Goal: Information Seeking & Learning: Learn about a topic

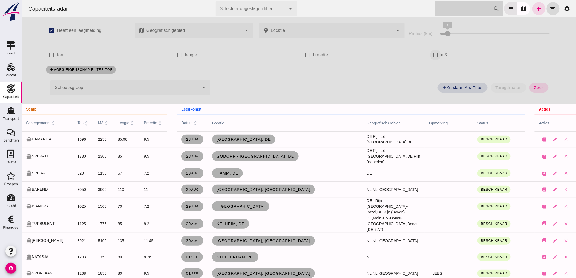
click input "m3"
checkbox input "true"
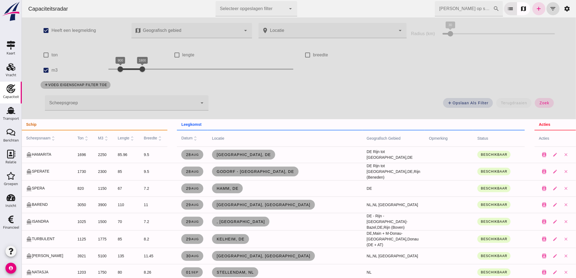
click input "[PERSON_NAME] op scheepsnaam"
click span "zoek"
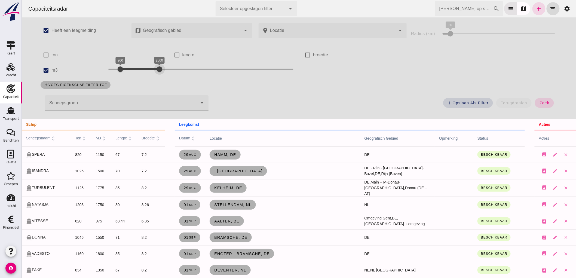
drag, startPoint x: 145, startPoint y: 75, endPoint x: 158, endPoint y: 81, distance: 14.1
click div "check_box Heeft een leegmelding map Geografisch gebied Geografisch gebied cance…"
click button "zoek"
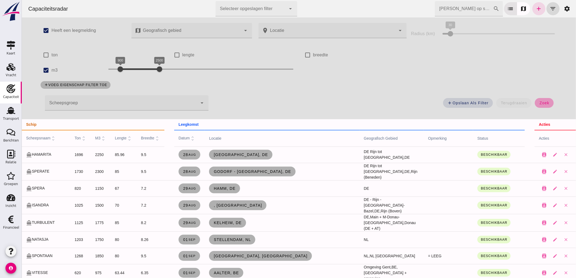
scroll to position [91, 0]
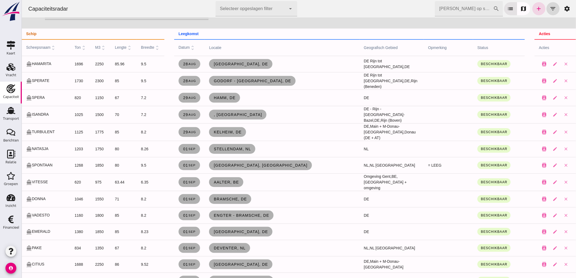
click input "[PERSON_NAME] op scheepsnaam"
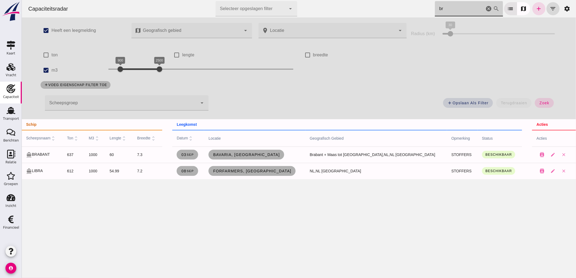
scroll to position [0, 0]
type input "br"
click icon "cancel"
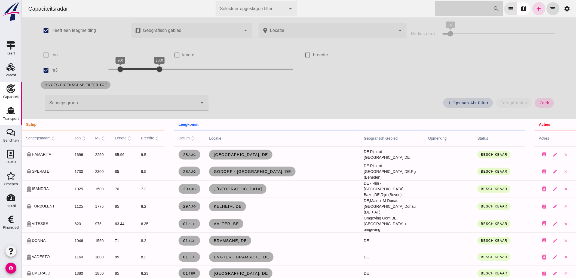
click at [14, 117] on div "Transport" at bounding box center [11, 119] width 16 height 4
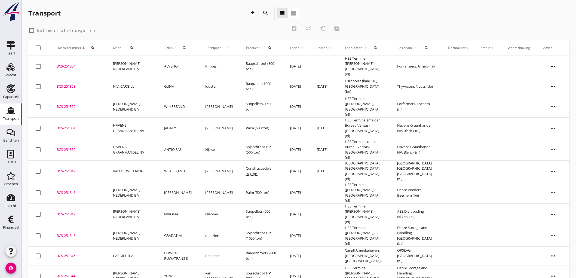
click at [12, 118] on div "Transport" at bounding box center [11, 119] width 16 height 4
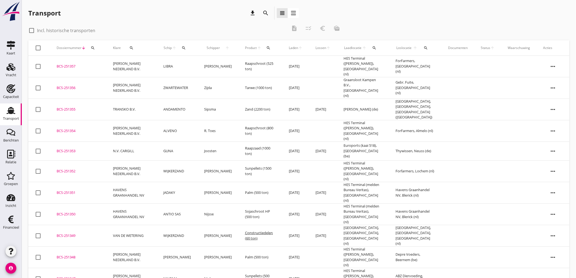
click at [184, 143] on td "GUNA" at bounding box center [177, 151] width 41 height 19
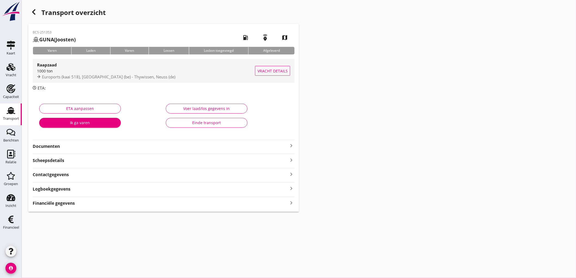
click at [148, 72] on div "1000 ton" at bounding box center [146, 71] width 218 height 6
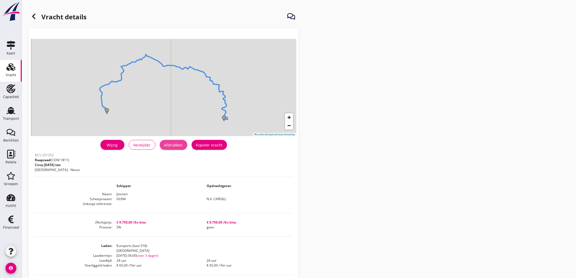
click at [180, 143] on div "Afdrukken" at bounding box center [173, 145] width 19 height 6
click at [31, 20] on div at bounding box center [33, 16] width 11 height 11
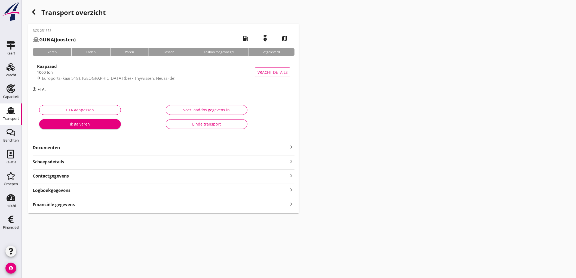
click at [72, 146] on strong "Documenten" at bounding box center [160, 148] width 255 height 6
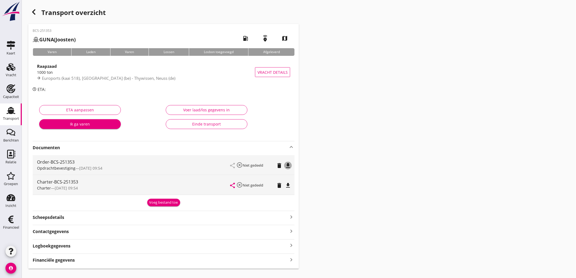
click at [290, 168] on icon "file_download" at bounding box center [288, 165] width 7 height 7
click at [289, 189] on button "file_download" at bounding box center [288, 186] width 8 height 8
click at [4, 118] on div "Transport" at bounding box center [11, 119] width 16 height 4
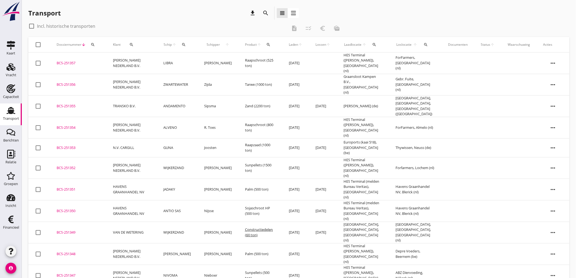
click at [187, 99] on td "ANDAMENTO" at bounding box center [177, 106] width 41 height 22
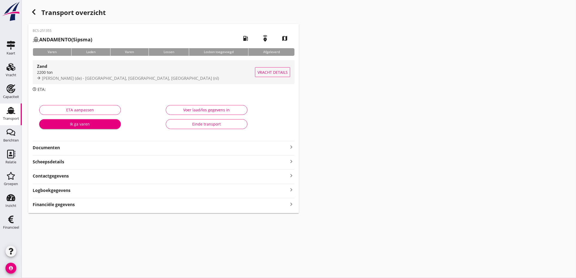
click at [188, 74] on div "2200 ton" at bounding box center [146, 72] width 218 height 6
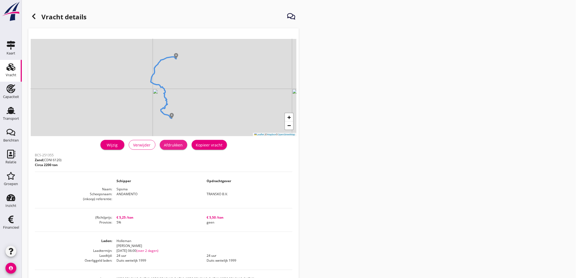
drag, startPoint x: 180, startPoint y: 149, endPoint x: 426, endPoint y: 240, distance: 261.6
click at [180, 150] on button "Afdrukken" at bounding box center [173, 145] width 27 height 10
click at [32, 17] on icon at bounding box center [33, 16] width 7 height 7
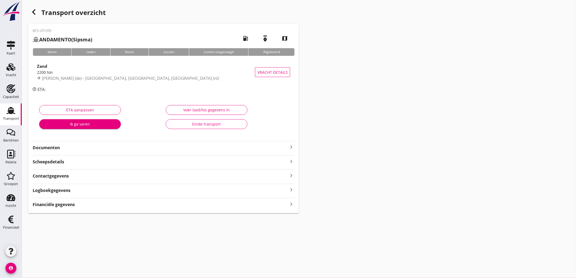
click at [106, 150] on strong "Documenten" at bounding box center [160, 148] width 255 height 6
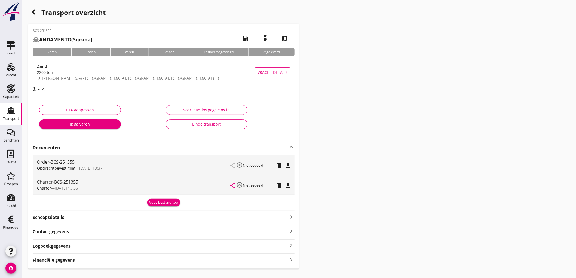
click at [291, 165] on icon "file_download" at bounding box center [288, 165] width 7 height 7
click at [289, 183] on icon "file_download" at bounding box center [288, 185] width 7 height 7
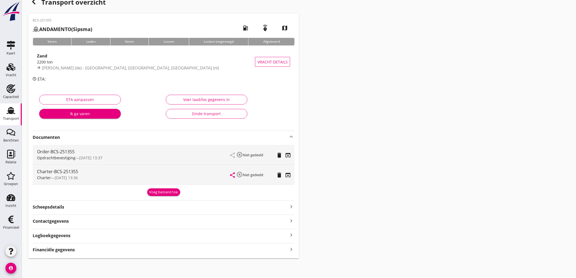
click at [54, 252] on strong "Financiële gegevens" at bounding box center [54, 250] width 42 height 6
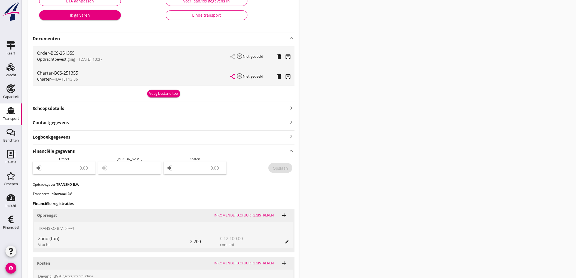
click at [66, 169] on input "number" at bounding box center [68, 168] width 49 height 9
type input "12100"
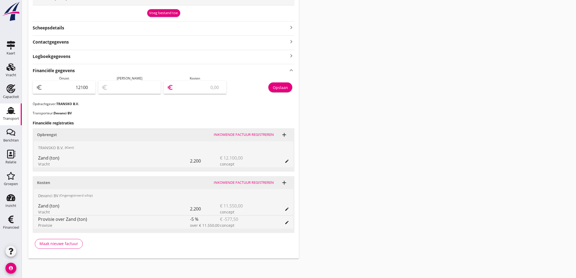
type input "12099.00"
type input "1"
type input "12090.00"
type input "10"
type input "11991.00"
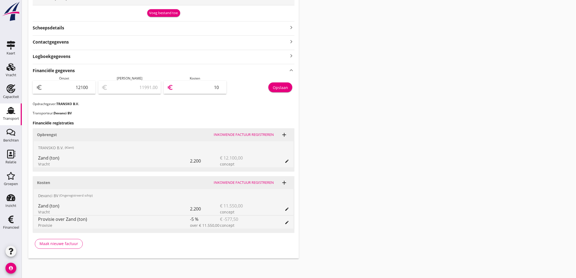
type input "109"
type input "11003.00"
type input "1097"
type input "1128.00"
type input "10972"
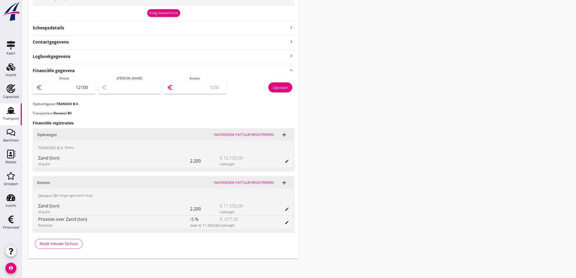
type input "1127.50"
type input "10972.50"
click at [278, 83] on button "Opslaan" at bounding box center [280, 87] width 24 height 10
click at [10, 119] on div "Transport" at bounding box center [11, 119] width 16 height 4
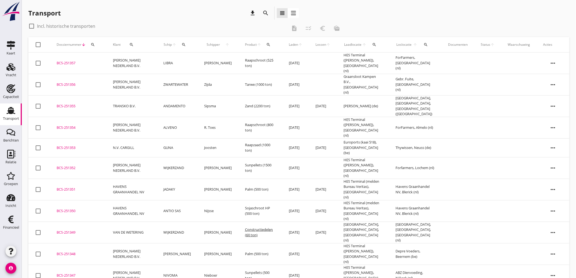
click at [173, 79] on td "ZWARTEWATER" at bounding box center [177, 85] width 41 height 22
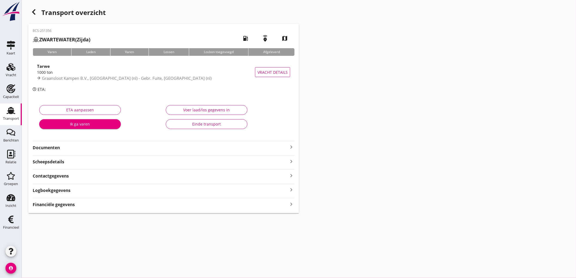
click at [72, 203] on strong "Financiële gegevens" at bounding box center [54, 204] width 42 height 6
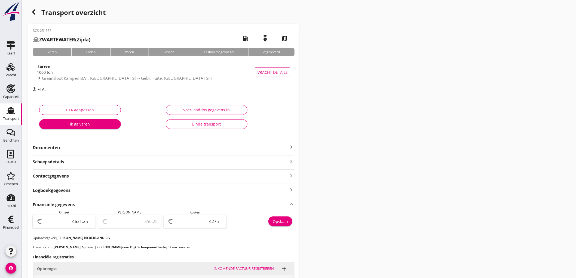
click at [12, 113] on use at bounding box center [11, 110] width 9 height 7
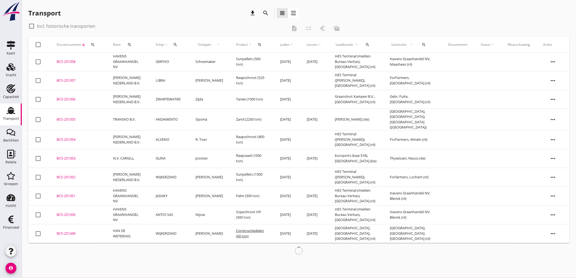
click at [179, 134] on td "ALVENO" at bounding box center [169, 139] width 40 height 19
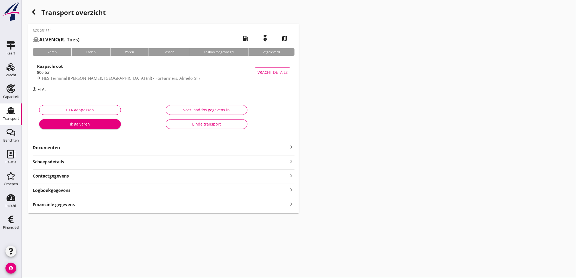
click at [39, 204] on strong "Financiële gegevens" at bounding box center [54, 204] width 42 height 6
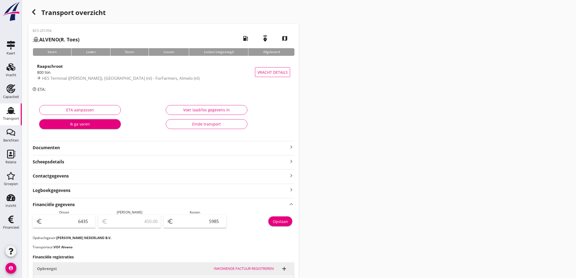
click at [22, 117] on div "Transport overzicht BCS-251354 ALVENO (R. Toes) local_gas_station emergency_sha…" at bounding box center [299, 206] width 554 height 412
click at [12, 117] on div "Transport" at bounding box center [11, 119] width 16 height 4
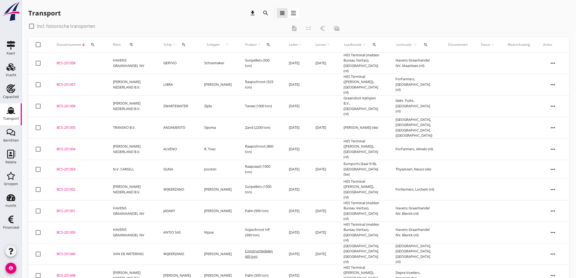
click at [143, 121] on td "TRANSKO B.V." at bounding box center [131, 128] width 50 height 22
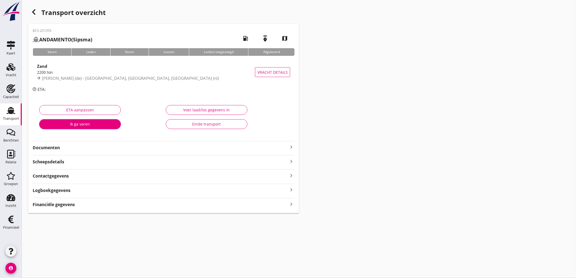
click at [59, 206] on strong "Financiële gegevens" at bounding box center [54, 204] width 42 height 6
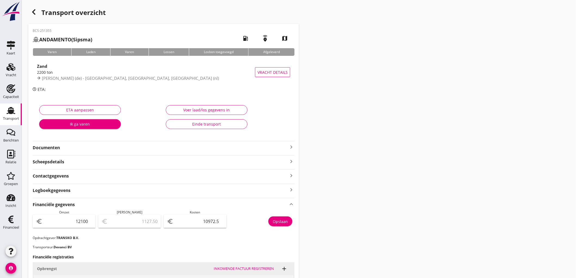
click at [2, 109] on link "Transport Transport" at bounding box center [11, 114] width 22 height 22
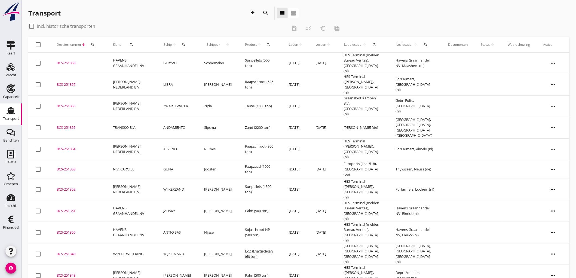
click at [183, 82] on td "LIBRA" at bounding box center [177, 85] width 41 height 22
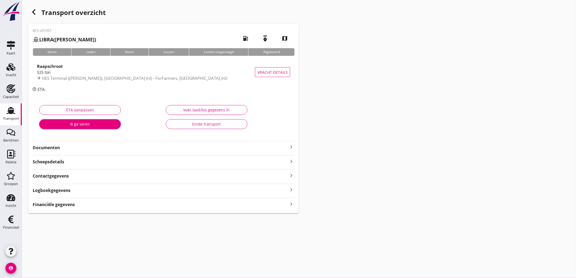
click at [69, 207] on strong "Financiële gegevens" at bounding box center [54, 204] width 42 height 6
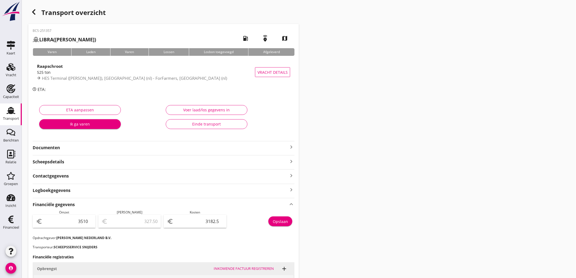
click at [9, 112] on use at bounding box center [11, 110] width 9 height 7
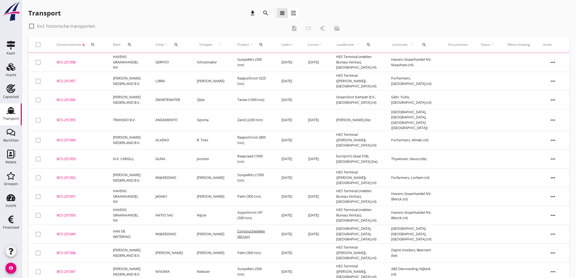
click at [154, 102] on td "ZWARTEWATER" at bounding box center [169, 99] width 41 height 19
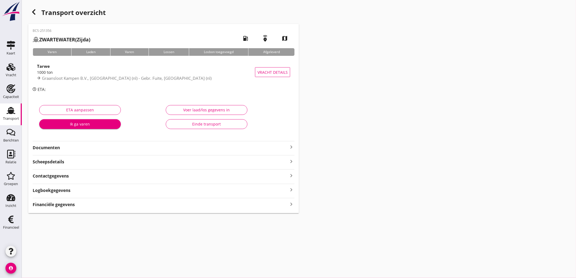
click at [61, 206] on strong "Financiële gegevens" at bounding box center [54, 204] width 42 height 6
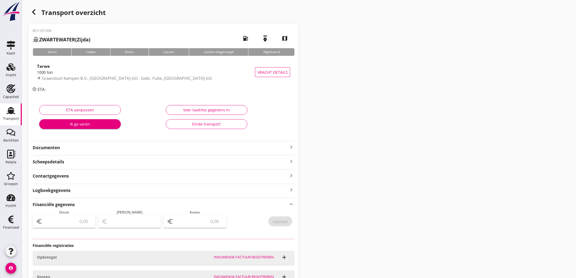
type input "4631.25"
type input "356.25"
type input "4275"
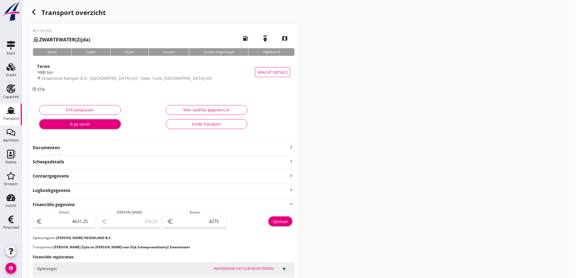
drag, startPoint x: 2, startPoint y: 115, endPoint x: 9, endPoint y: 114, distance: 6.6
click at [2, 115] on link "Transport Transport" at bounding box center [11, 114] width 22 height 22
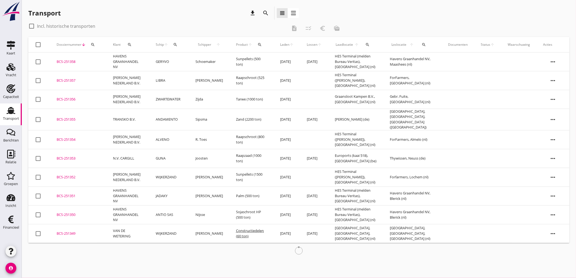
click at [152, 63] on td "GERYVO" at bounding box center [169, 62] width 40 height 19
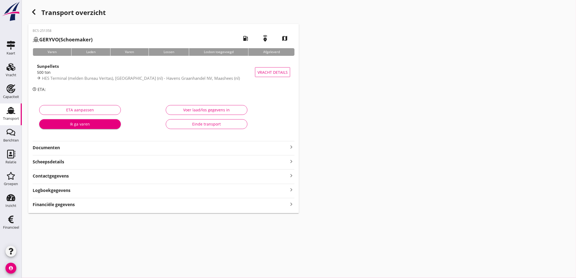
click at [57, 205] on strong "Financiële gegevens" at bounding box center [54, 204] width 42 height 6
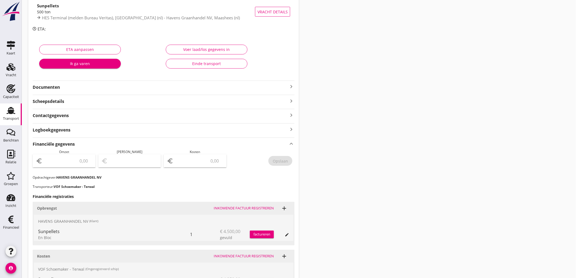
scroll to position [91, 0]
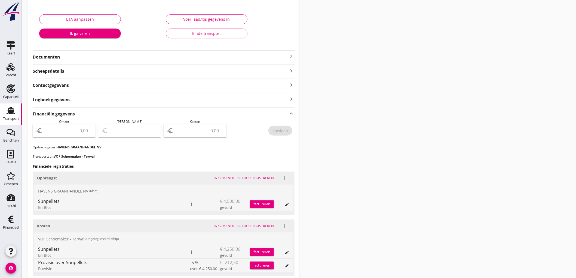
click at [18, 116] on div "Transport" at bounding box center [11, 119] width 16 height 8
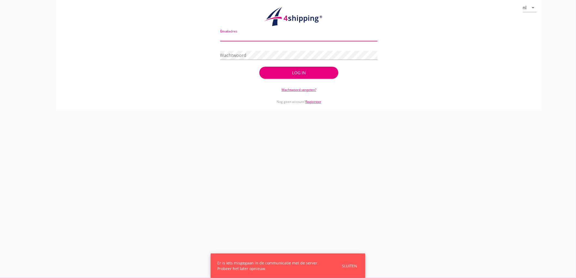
click at [273, 36] on input "Emailadres" at bounding box center [299, 36] width 158 height 9
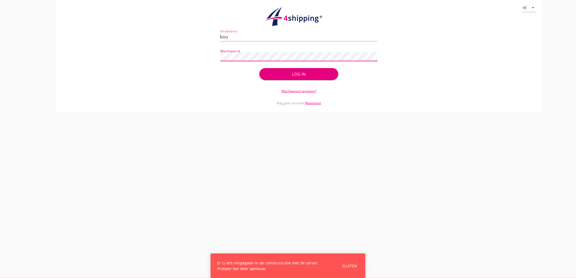
type input "[EMAIL_ADDRESS][DOMAIN_NAME]"
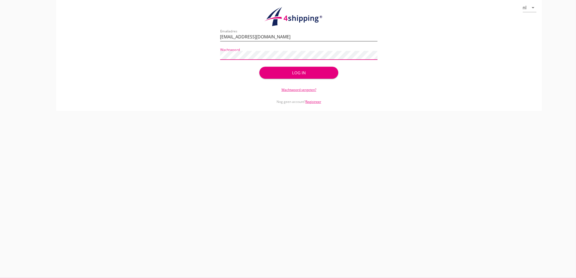
click at [259, 67] on button "Log in" at bounding box center [298, 73] width 79 height 12
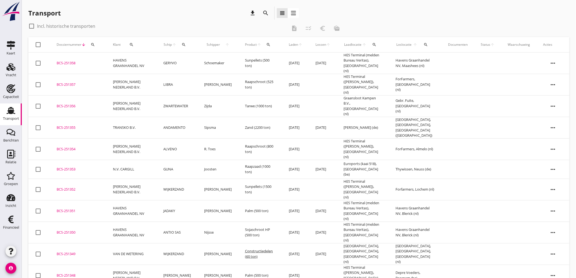
click at [6, 115] on div "Transport" at bounding box center [11, 119] width 16 height 8
click at [183, 47] on button "search" at bounding box center [184, 45] width 10 height 10
click at [209, 60] on input "Zoek op (scheeps)naam" at bounding box center [211, 60] width 57 height 9
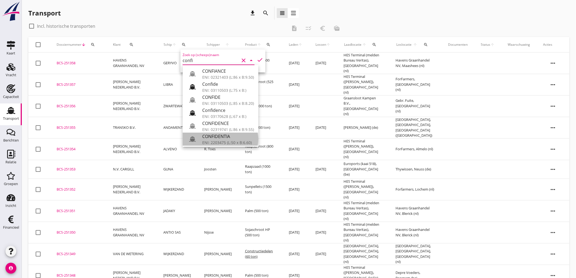
click at [235, 137] on div "CONFIDENTIA" at bounding box center [228, 136] width 52 height 7
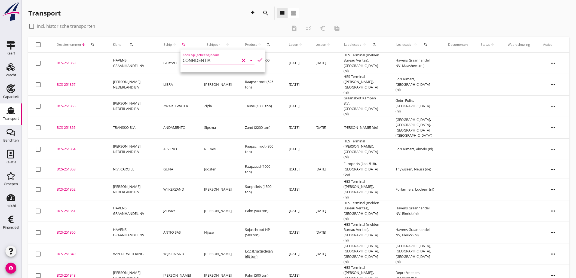
click at [257, 60] on icon "check" at bounding box center [260, 60] width 7 height 7
type input "CONFIDENTIA"
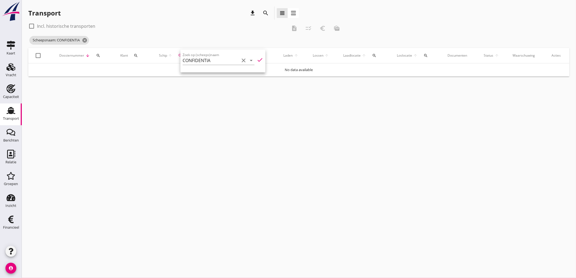
click at [59, 26] on label "Incl. historische transporten" at bounding box center [66, 25] width 58 height 5
checkbox input "true"
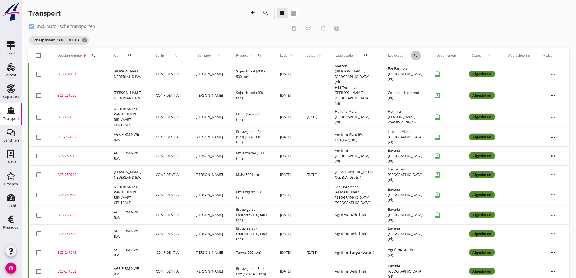
click at [414, 56] on icon "search" at bounding box center [416, 55] width 4 height 4
click at [423, 72] on input "text" at bounding box center [448, 71] width 57 height 9
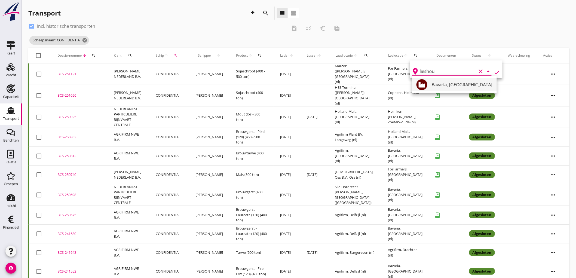
click at [464, 90] on div "Bavaria, [GEOGRAPHIC_DATA]" at bounding box center [462, 84] width 61 height 13
click at [491, 73] on div "Bavaria, Lieshout clear arrow_drop_down check" at bounding box center [456, 69] width 93 height 18
click at [494, 73] on icon "check" at bounding box center [497, 72] width 7 height 7
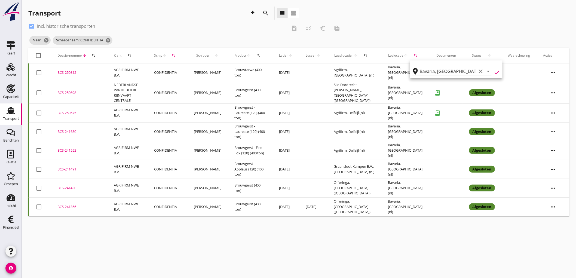
type input "Bavaria"
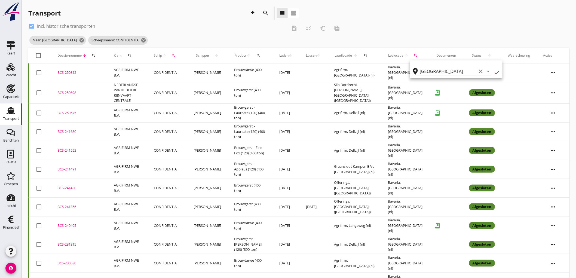
click at [358, 169] on td "Graansloot Kampen B.V., [GEOGRAPHIC_DATA] (nl)" at bounding box center [354, 169] width 54 height 19
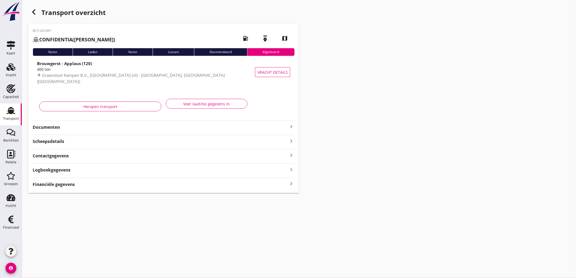
click at [142, 126] on strong "Documenten" at bounding box center [160, 127] width 255 height 6
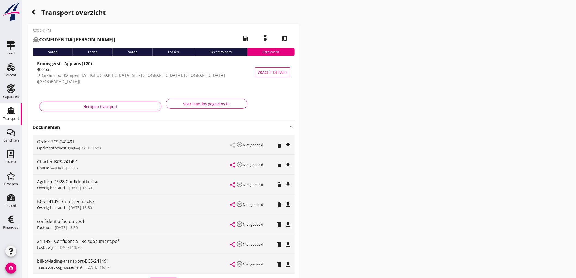
click at [286, 166] on icon "file_download" at bounding box center [288, 165] width 7 height 7
click at [34, 13] on icon "button" at bounding box center [33, 12] width 7 height 7
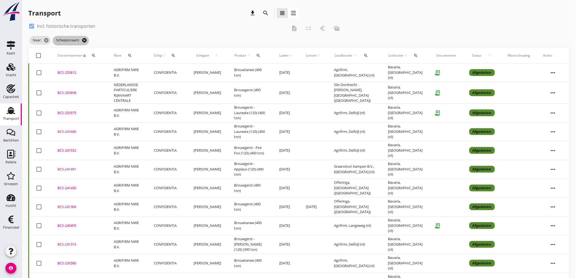
click at [84, 41] on icon "cancel" at bounding box center [84, 40] width 5 height 5
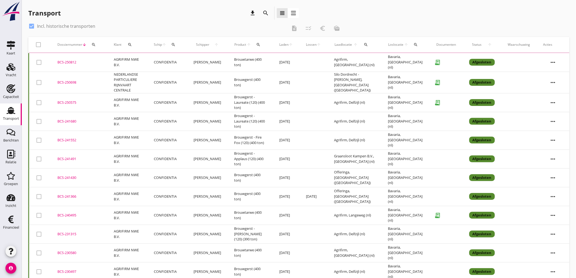
click at [44, 27] on label "Incl. historische transporten" at bounding box center [66, 25] width 58 height 5
checkbox input "false"
click at [6, 116] on div "Transport" at bounding box center [11, 119] width 16 height 8
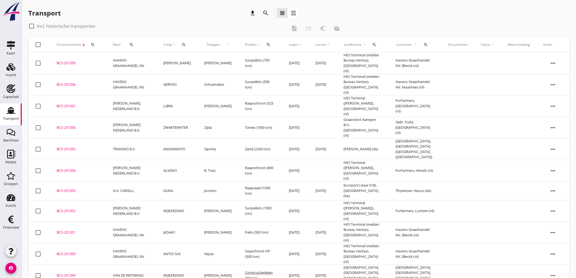
click at [7, 113] on use at bounding box center [11, 110] width 9 height 7
click at [1, 113] on link "Transport Transport" at bounding box center [11, 114] width 22 height 22
click at [13, 97] on div "Capaciteit" at bounding box center [11, 97] width 16 height 4
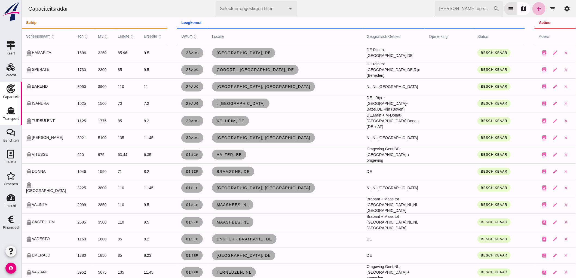
click at [9, 120] on div "Transport" at bounding box center [11, 119] width 16 height 4
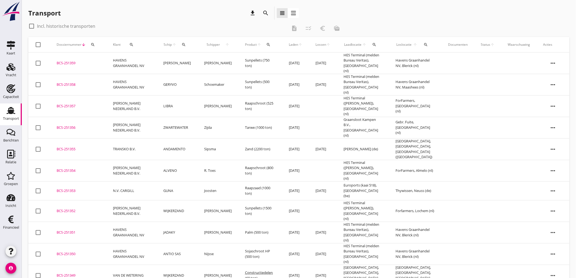
drag, startPoint x: 5, startPoint y: 112, endPoint x: 7, endPoint y: 119, distance: 7.2
click at [6, 112] on div "Transport" at bounding box center [10, 110] width 13 height 9
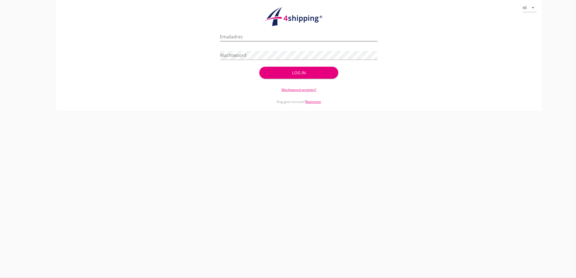
click at [246, 36] on input "Emailadres" at bounding box center [299, 36] width 158 height 9
type input "[EMAIL_ADDRESS][DOMAIN_NAME]"
click at [259, 67] on button "Log in" at bounding box center [298, 73] width 79 height 12
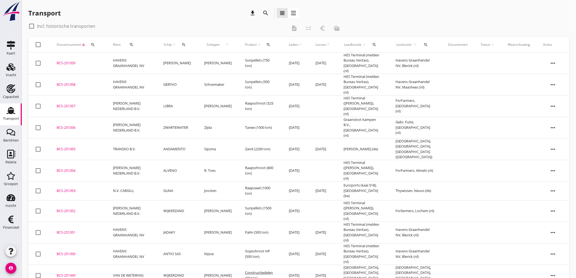
click at [13, 109] on use at bounding box center [11, 110] width 9 height 7
